Goal: Information Seeking & Learning: Understand process/instructions

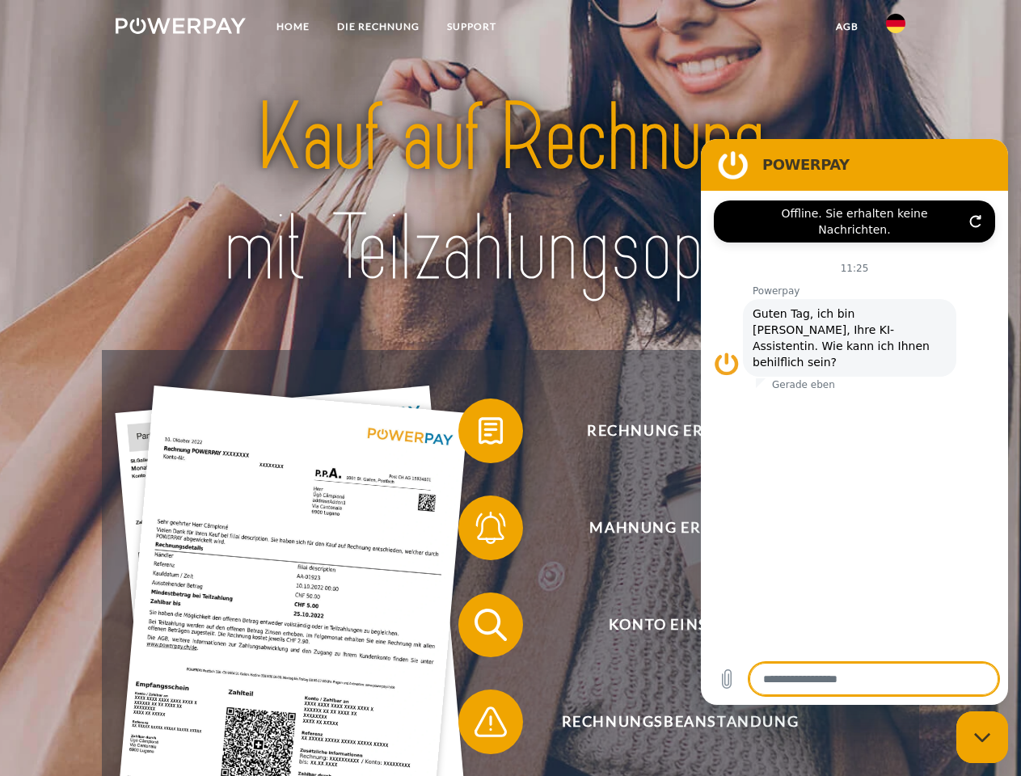
click at [180, 28] on img at bounding box center [181, 26] width 130 height 16
click at [896, 28] on img at bounding box center [895, 23] width 19 height 19
click at [847, 27] on link "agb" at bounding box center [847, 26] width 50 height 29
click at [479, 434] on span at bounding box center [466, 431] width 81 height 81
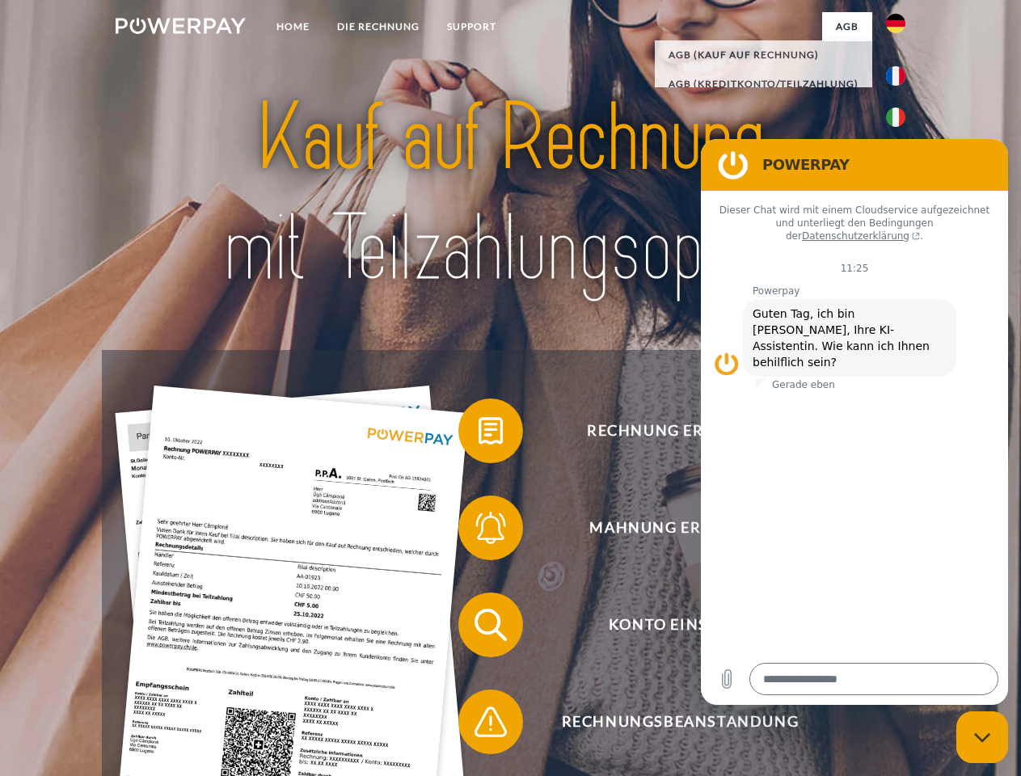
click at [479, 531] on span at bounding box center [466, 528] width 81 height 81
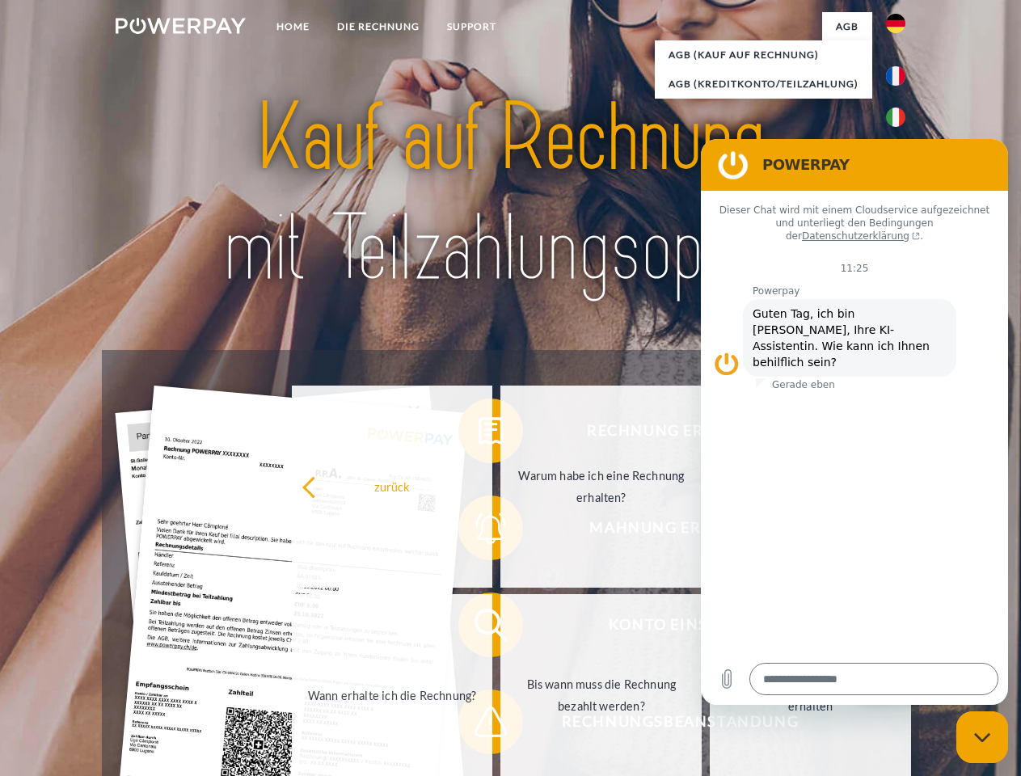
click at [501, 628] on link "Bis wann muss die Rechnung bezahlt werden?" at bounding box center [601, 695] width 201 height 202
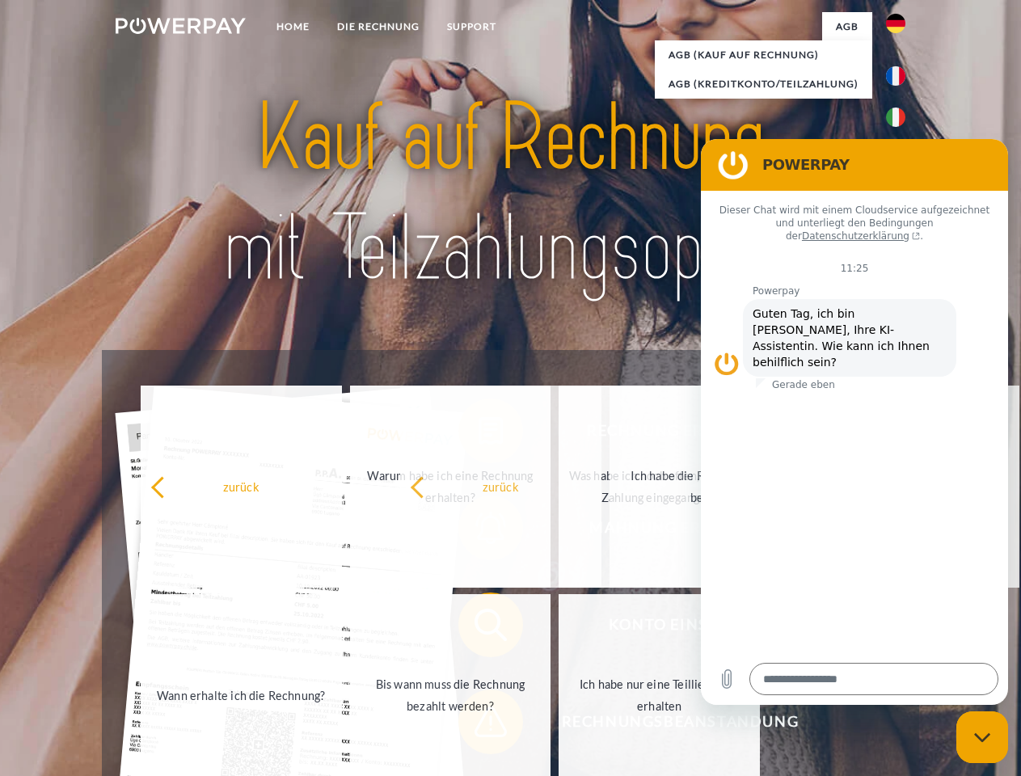
click at [479, 725] on span at bounding box center [466, 722] width 81 height 81
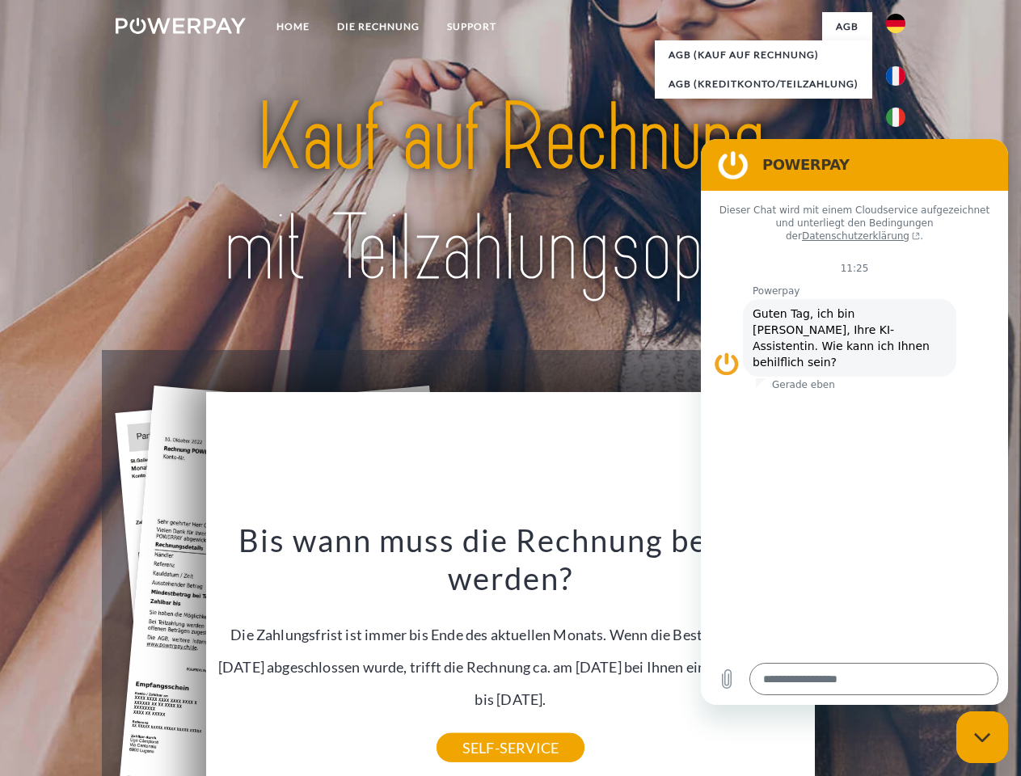
click at [983, 738] on icon "Messaging-Fenster schließen" at bounding box center [983, 738] width 17 height 11
type textarea "*"
